Goal: Task Accomplishment & Management: Use online tool/utility

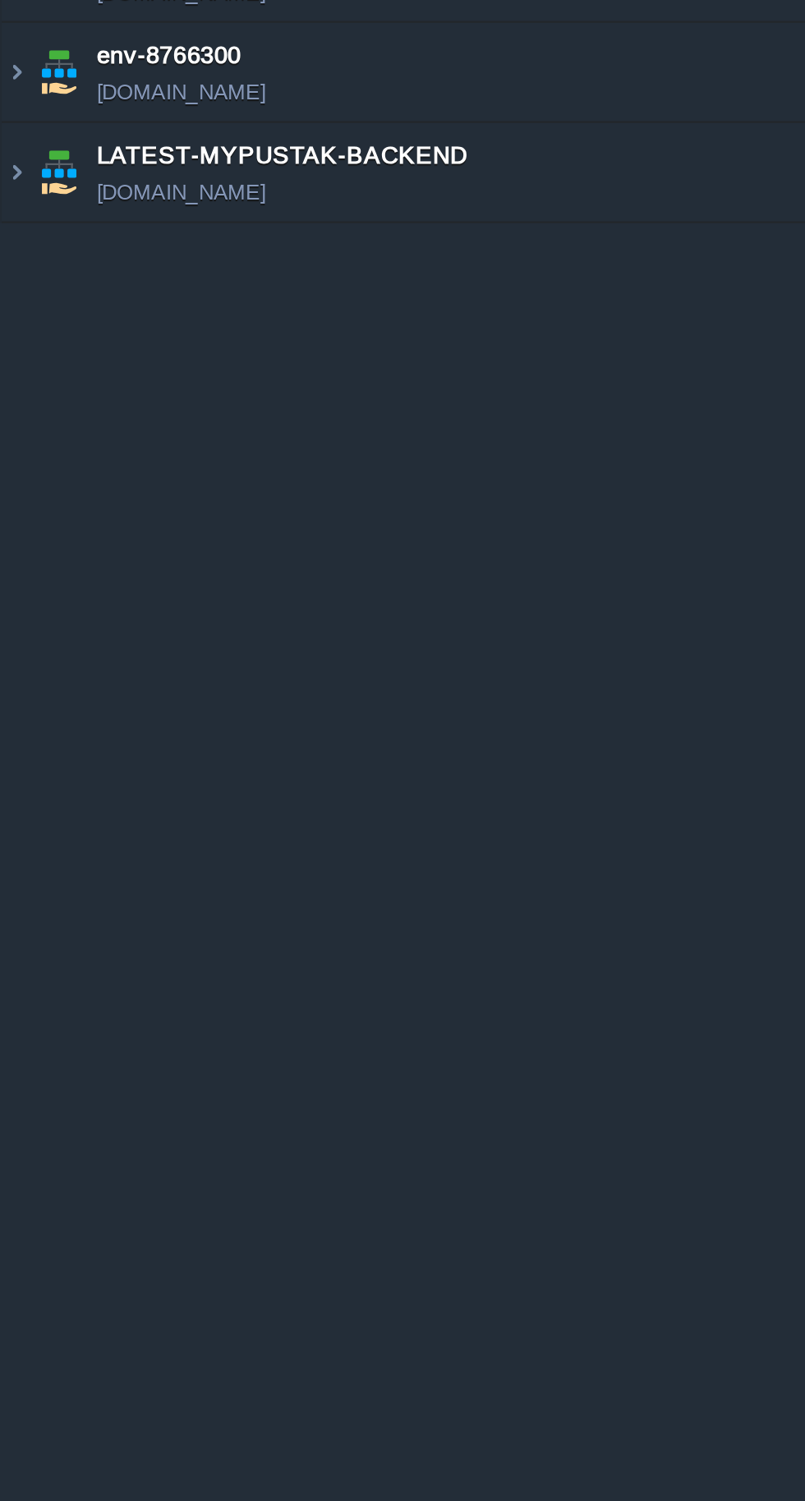
click at [11, 181] on img at bounding box center [7, 189] width 13 height 44
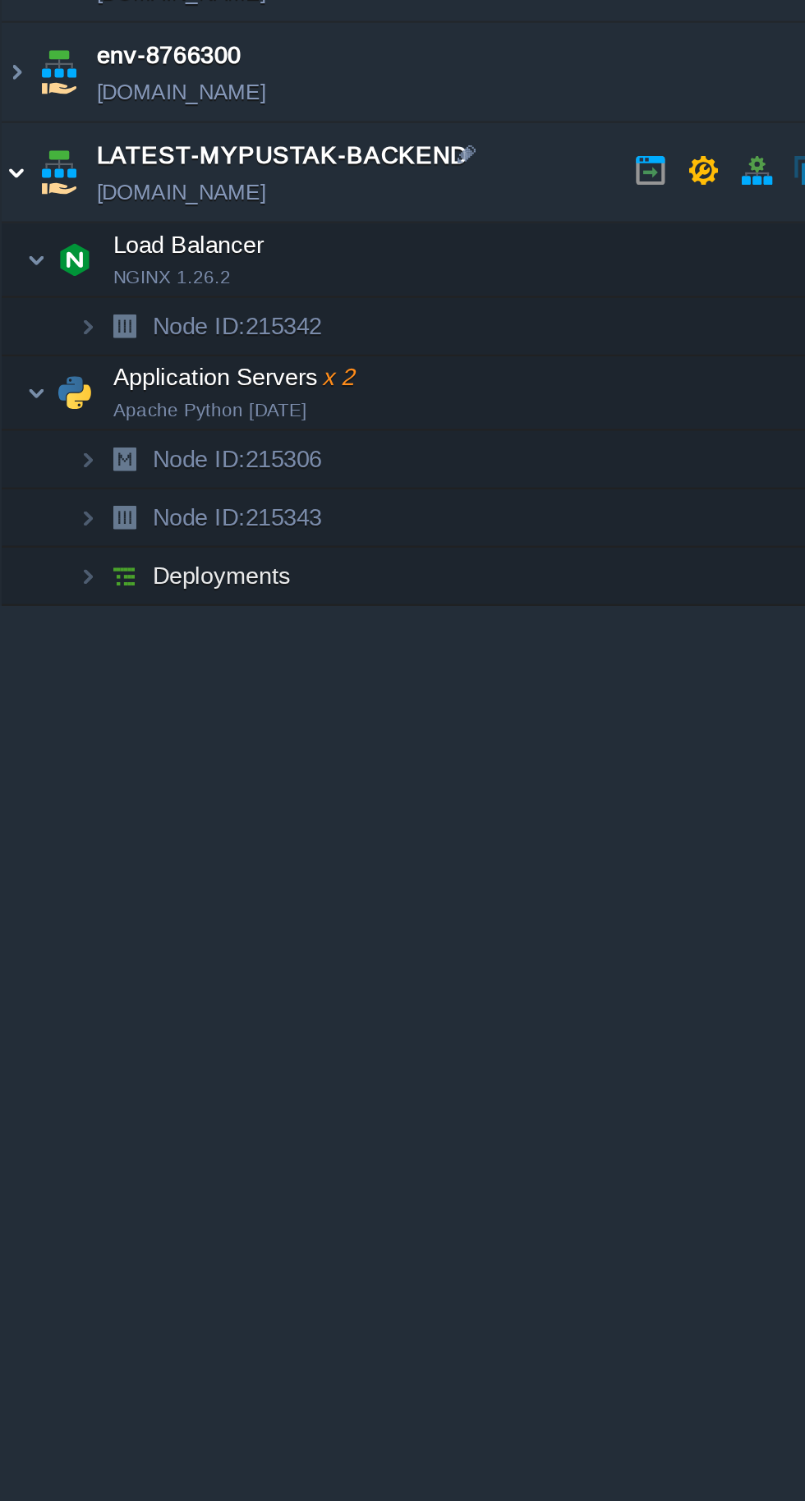
click at [11, 193] on img at bounding box center [7, 189] width 13 height 44
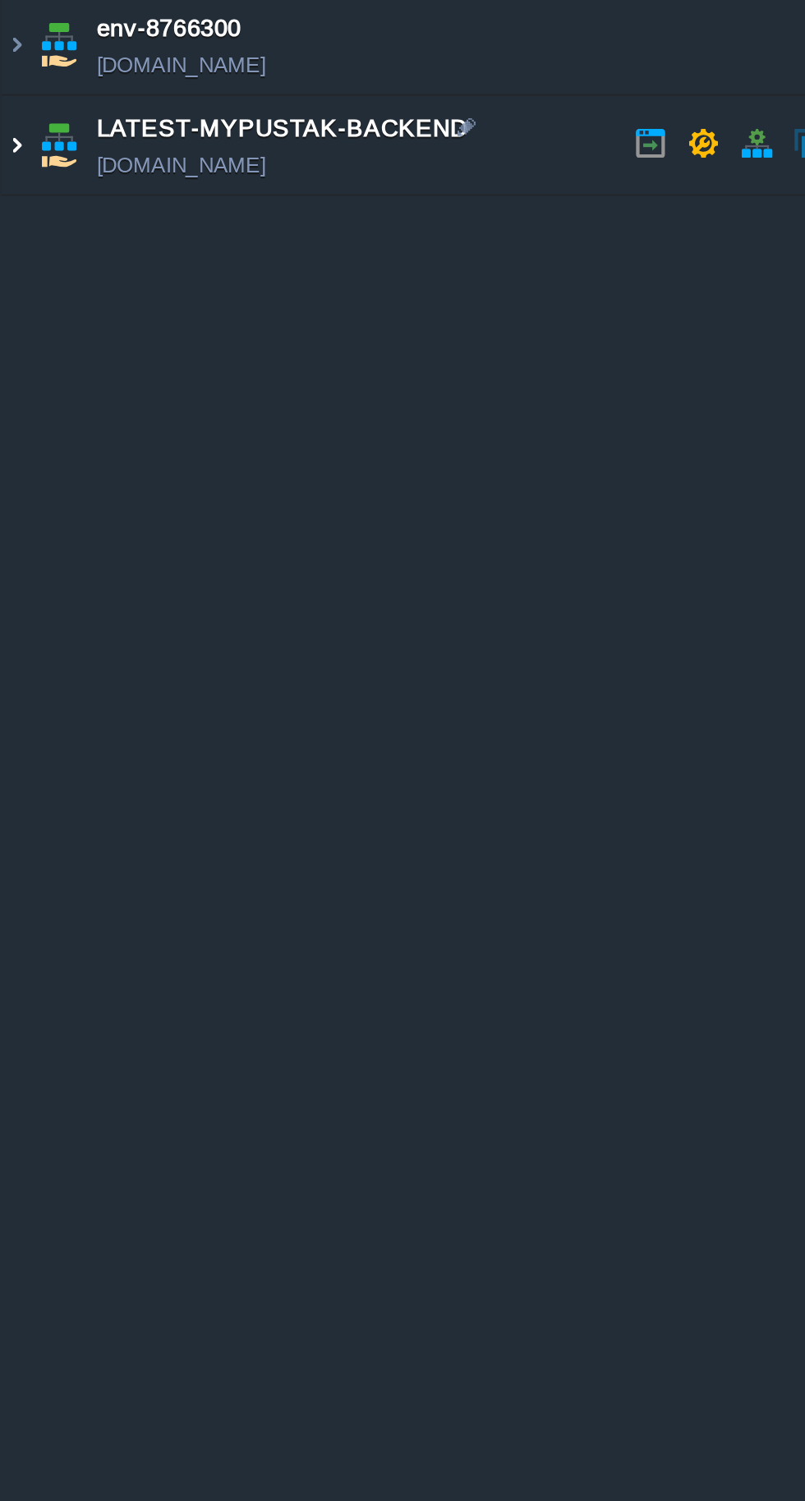
click at [15, 196] on img at bounding box center [26, 189] width 23 height 44
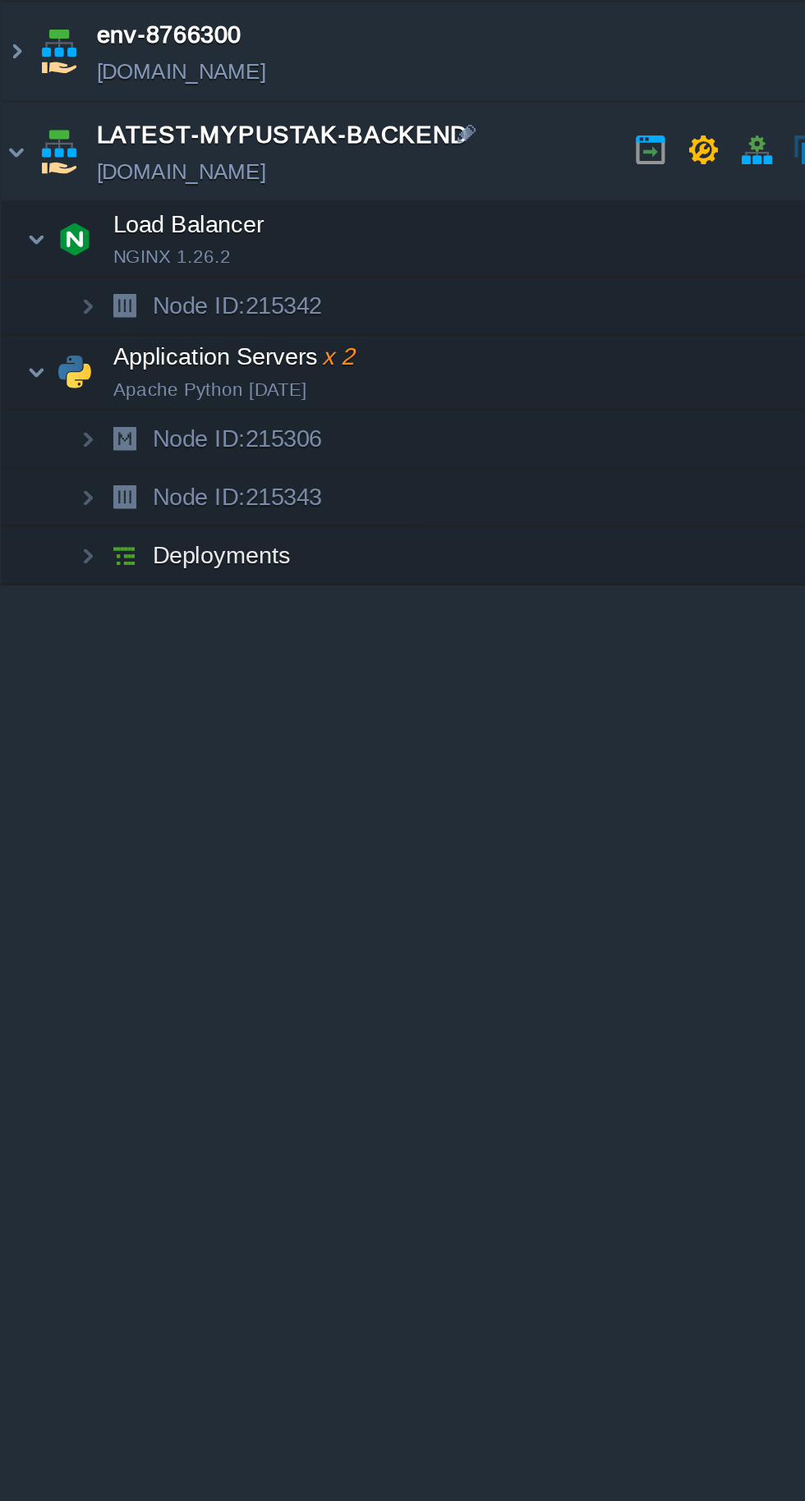
click at [19, 291] on img at bounding box center [16, 288] width 10 height 33
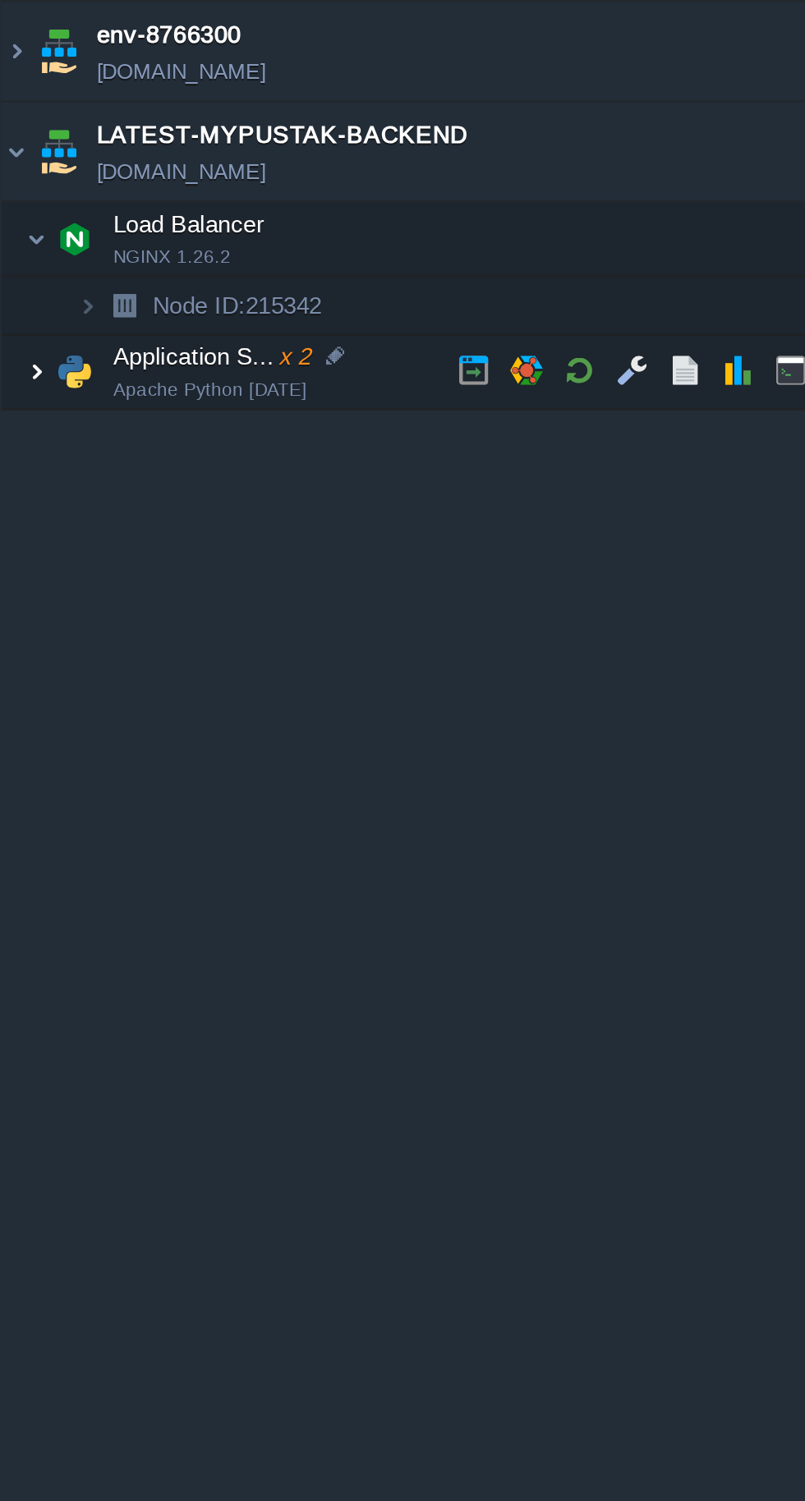
click at [20, 291] on img at bounding box center [16, 288] width 10 height 33
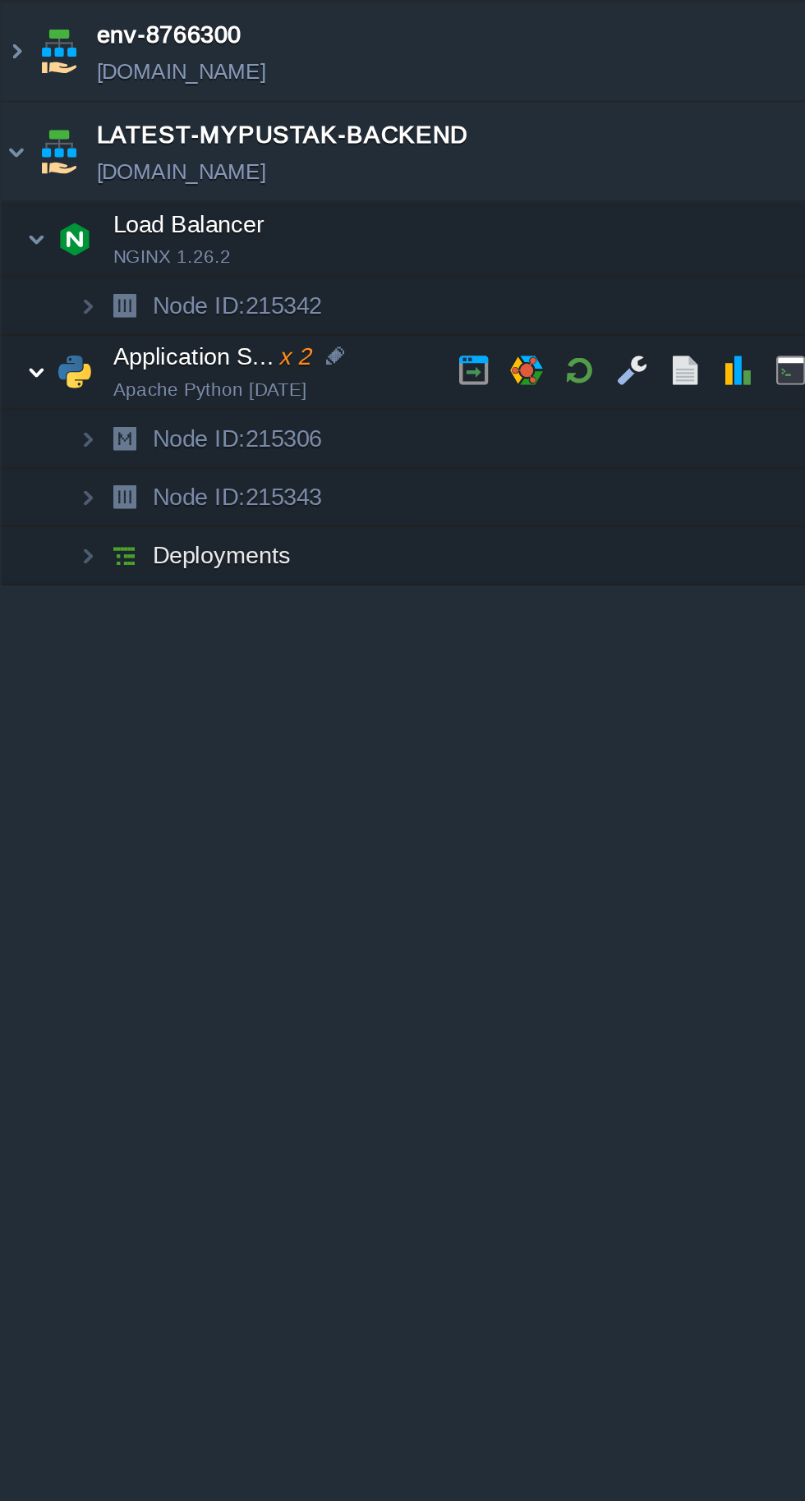
click at [253, 293] on td at bounding box center [261, 287] width 25 height 25
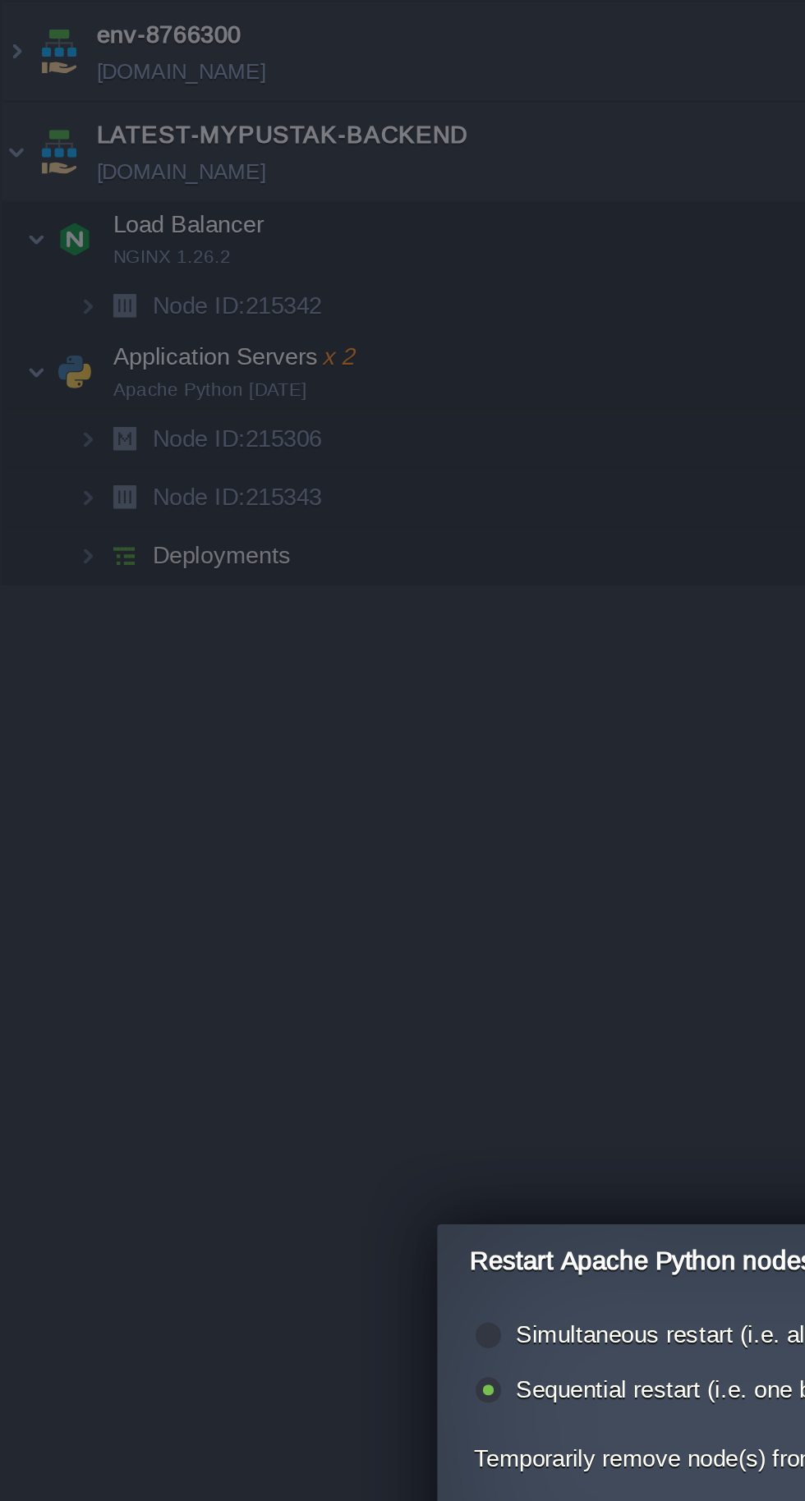
click at [277, 716] on label "Simultaneous restart (i.e. all together)" at bounding box center [320, 722] width 177 height 12
click at [224, 719] on input "radio" at bounding box center [218, 724] width 11 height 11
radio input "true"
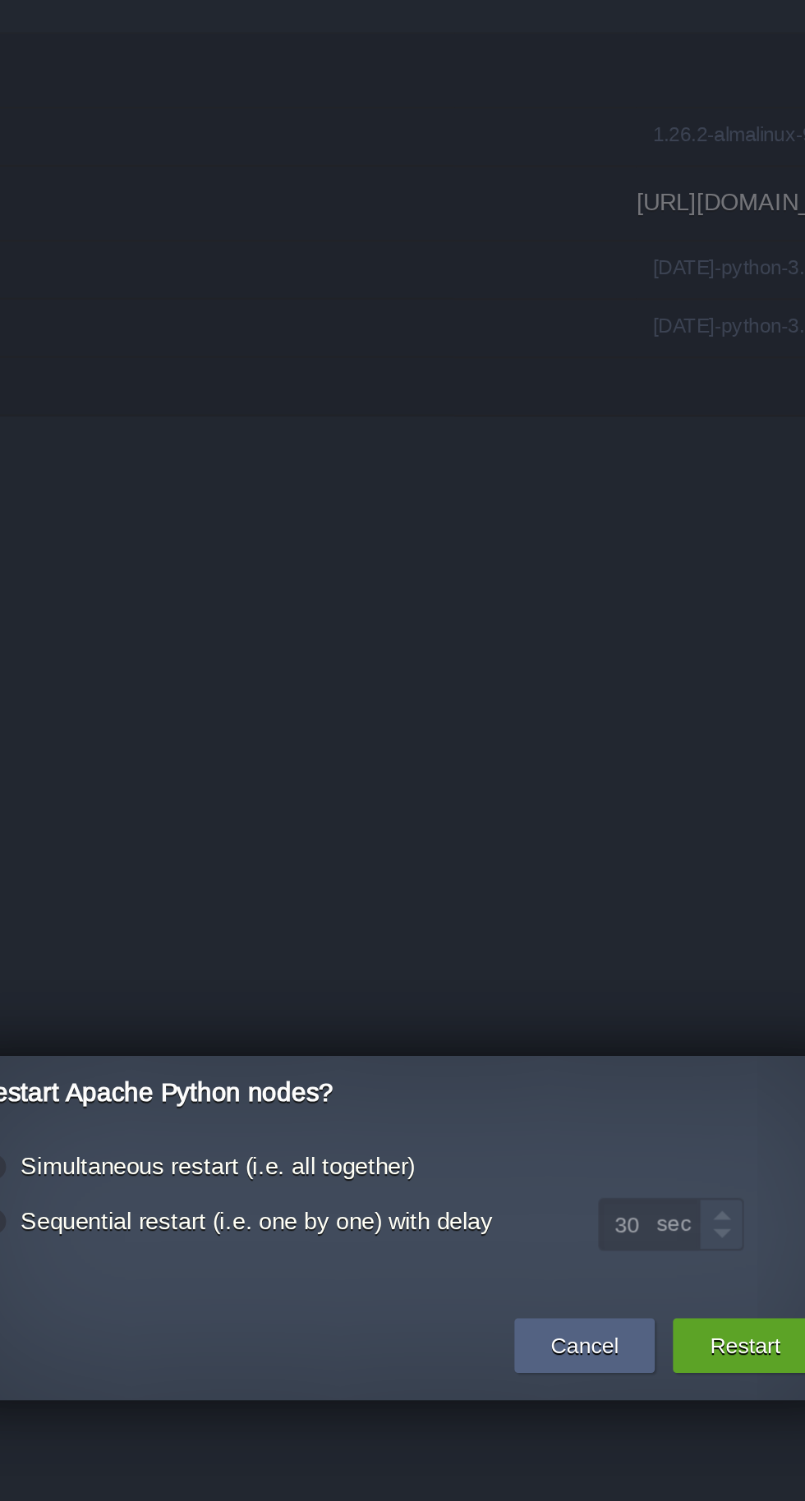
click at [557, 807] on button "Restart" at bounding box center [559, 803] width 32 height 16
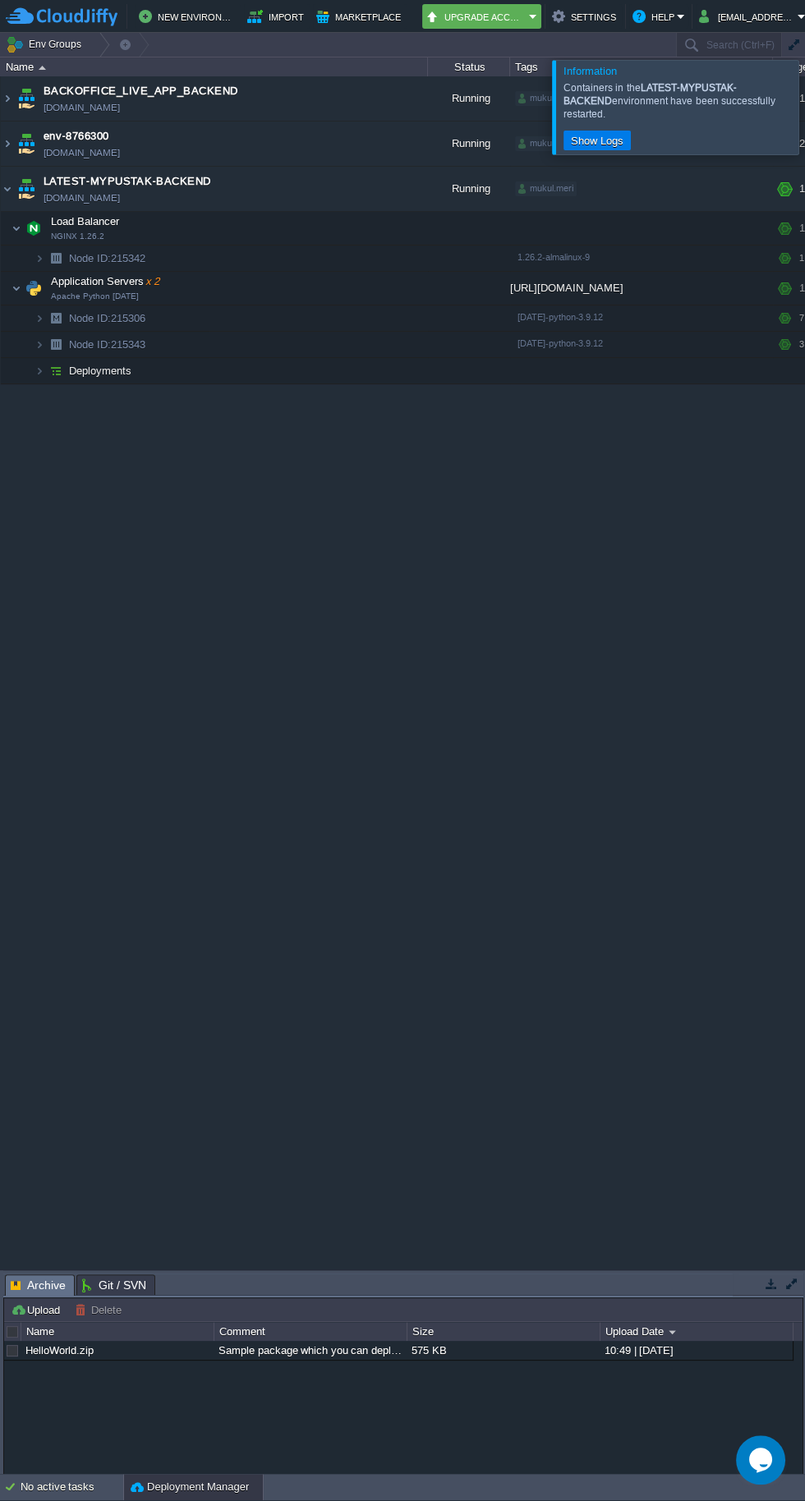
scroll to position [0, 11]
